Goal: Check status: Check status

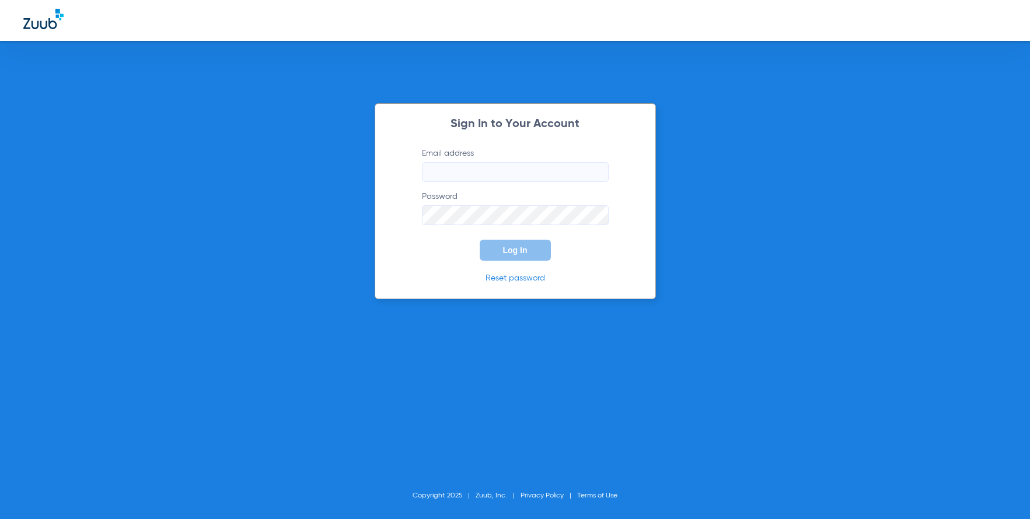
type input "[EMAIL_ADDRESS][DOMAIN_NAME]"
click at [497, 247] on button "Log In" at bounding box center [515, 250] width 71 height 21
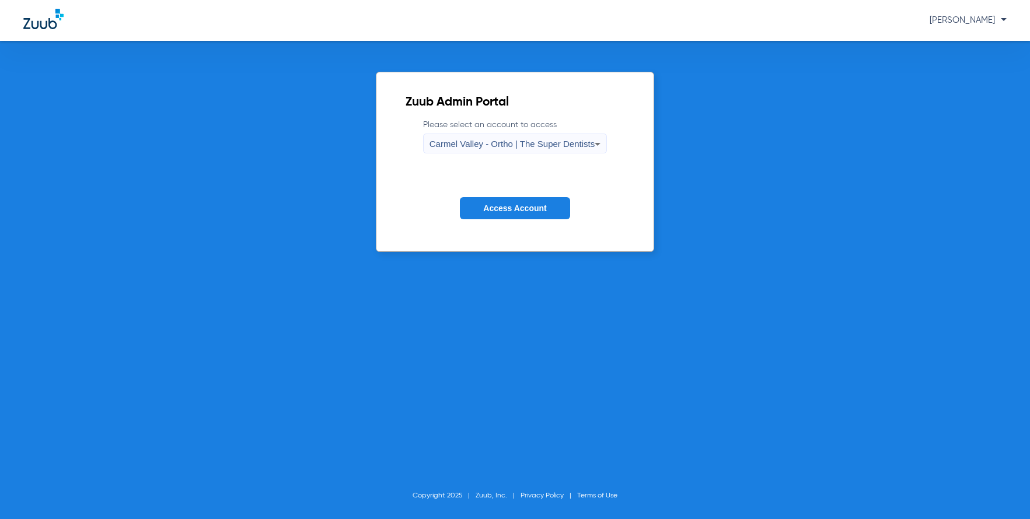
click at [509, 140] on span "Carmel Valley - Ortho | The Super Dentists" at bounding box center [512, 144] width 165 height 10
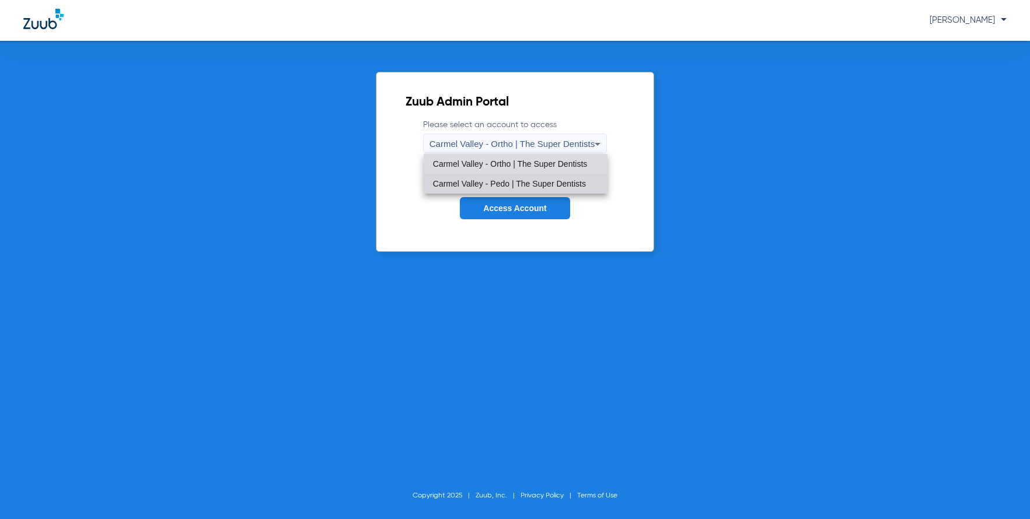
click at [502, 190] on mat-option "Carmel Valley - Pedo | The Super Dentists" at bounding box center [516, 184] width 184 height 20
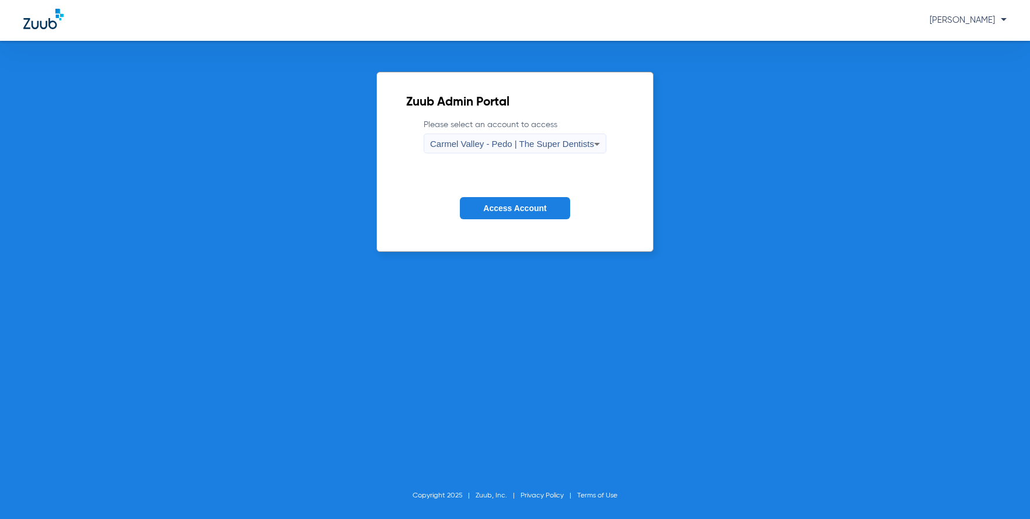
click at [507, 212] on span "Access Account" at bounding box center [514, 208] width 63 height 9
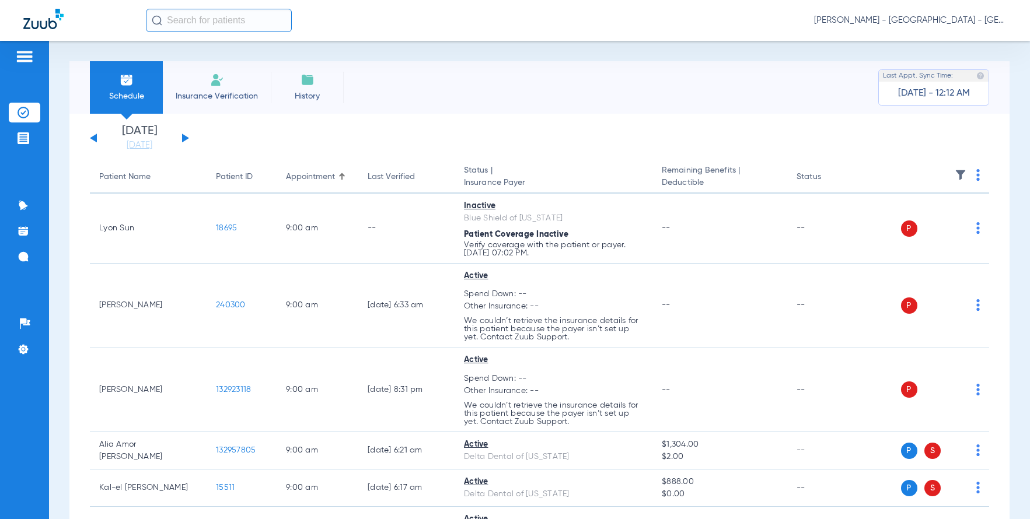
click at [226, 22] on input "text" at bounding box center [219, 20] width 146 height 23
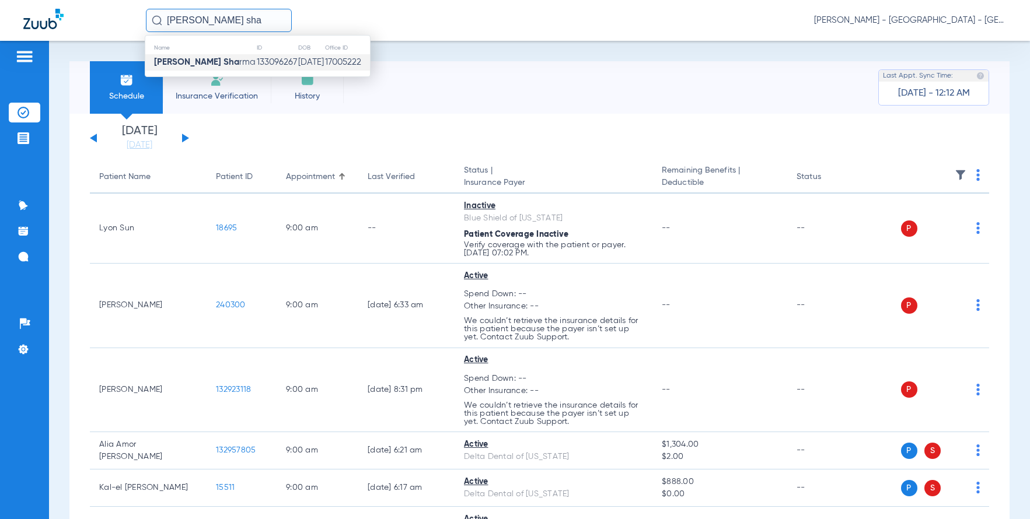
type input "[PERSON_NAME] sha"
click at [256, 64] on td "133096267" at bounding box center [276, 62] width 41 height 16
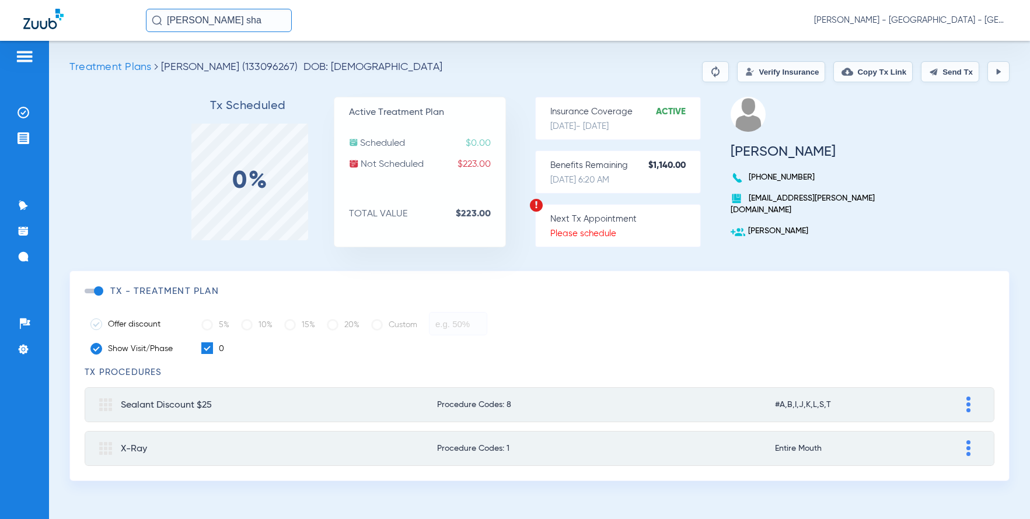
click at [748, 66] on button "Verify Insurance" at bounding box center [781, 71] width 88 height 21
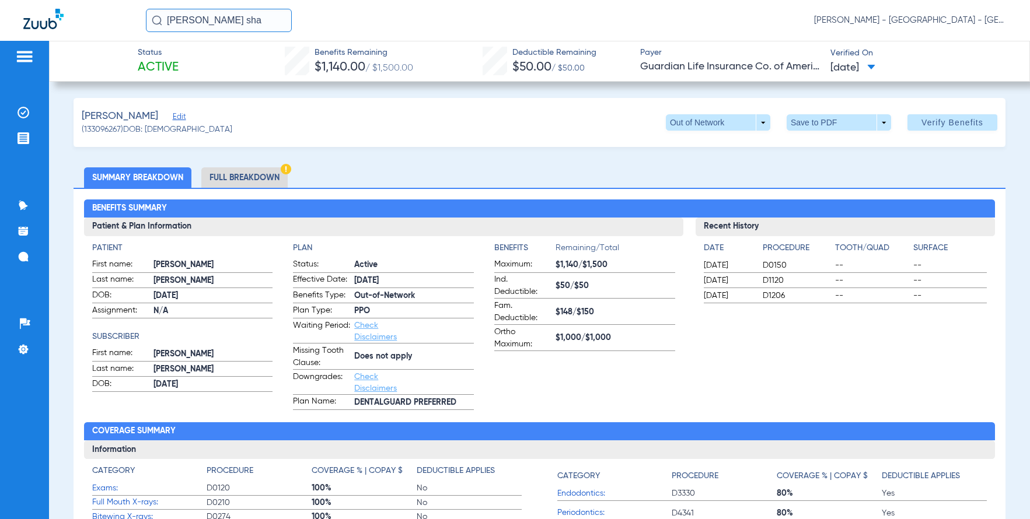
click at [250, 176] on li "Full Breakdown" at bounding box center [244, 177] width 86 height 20
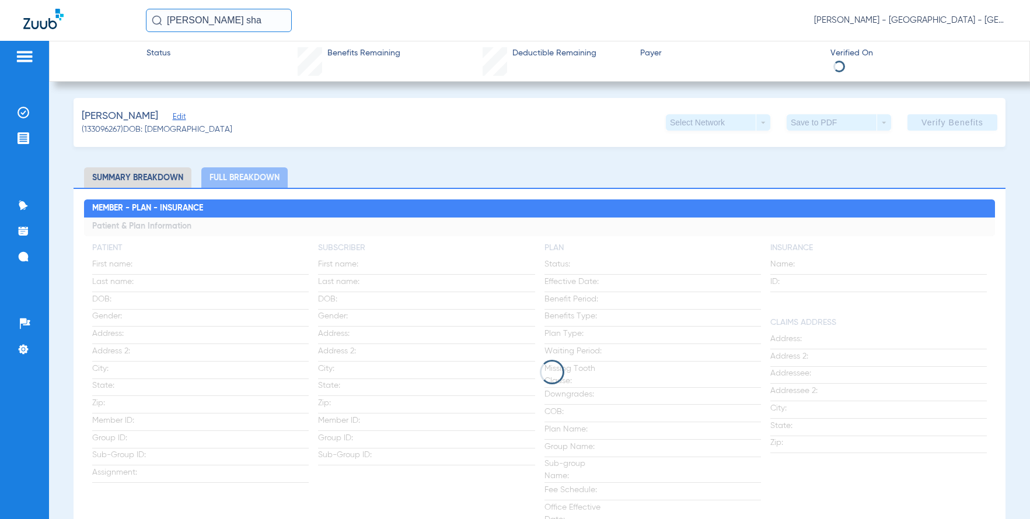
click at [106, 177] on li "Summary Breakdown" at bounding box center [137, 177] width 107 height 20
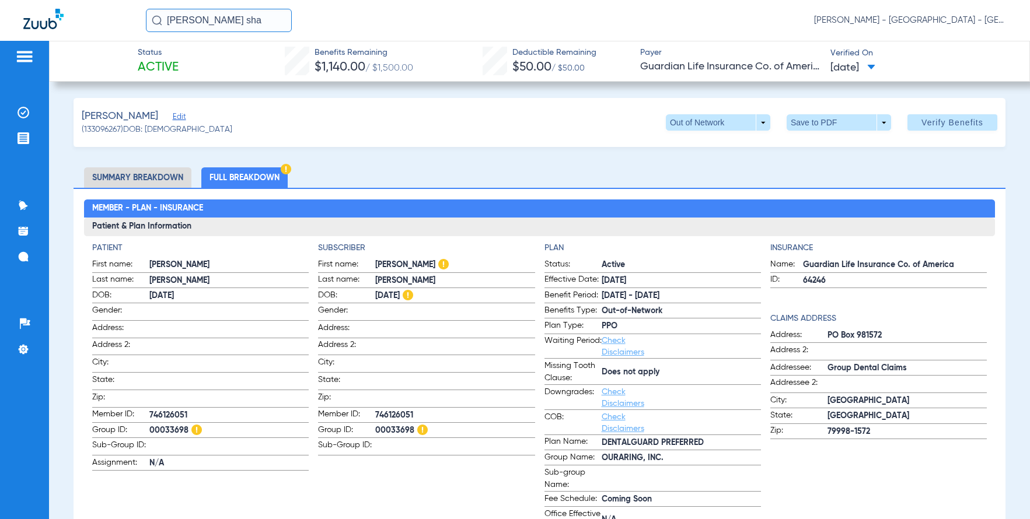
click at [221, 20] on input "[PERSON_NAME] sha" at bounding box center [219, 20] width 146 height 23
click at [137, 30] on div at bounding box center [84, 21] width 123 height 24
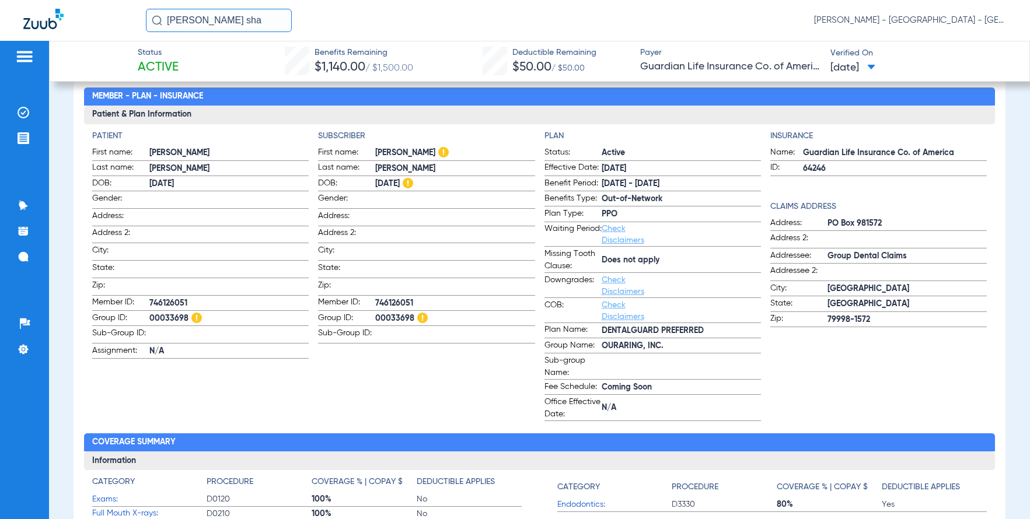
scroll to position [117, 0]
